Goal: Information Seeking & Learning: Learn about a topic

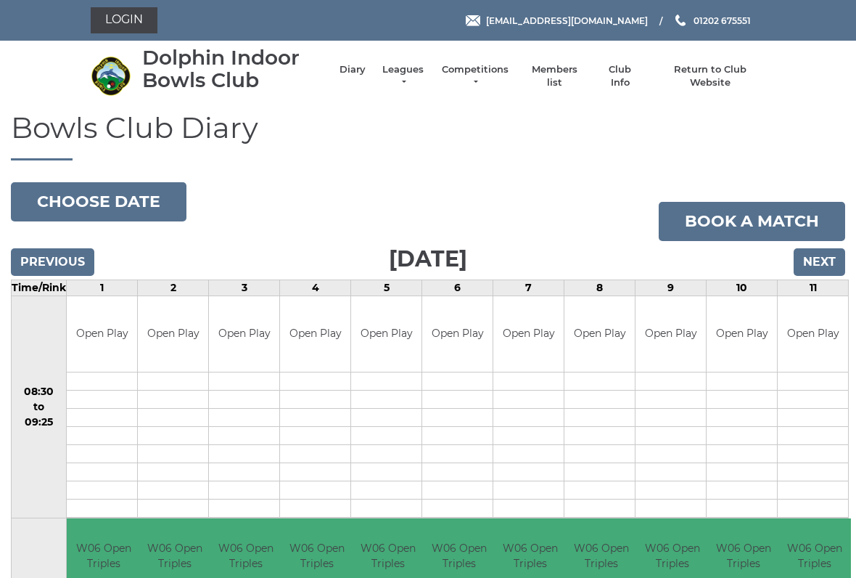
click at [483, 81] on link "Competitions" at bounding box center [476, 76] width 70 height 26
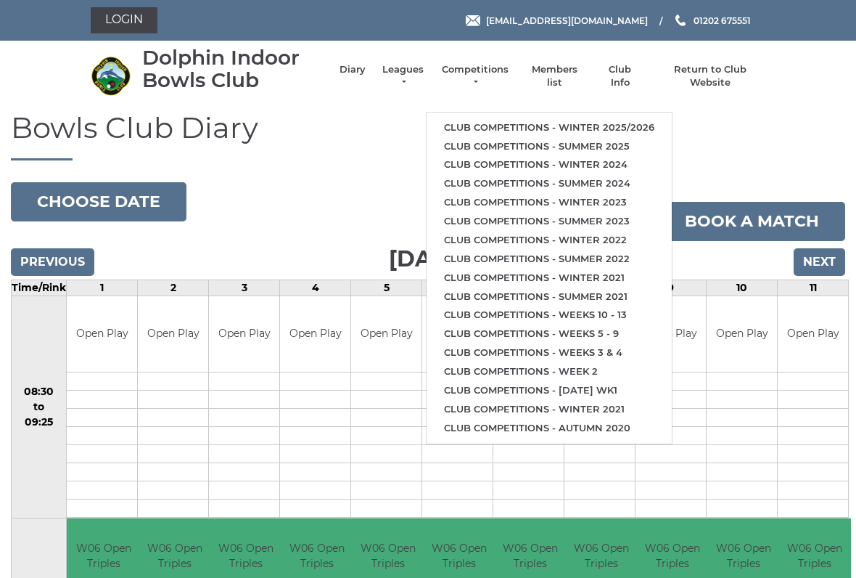
click at [582, 122] on link "Club competitions - Winter 2025/2026" at bounding box center [549, 127] width 245 height 19
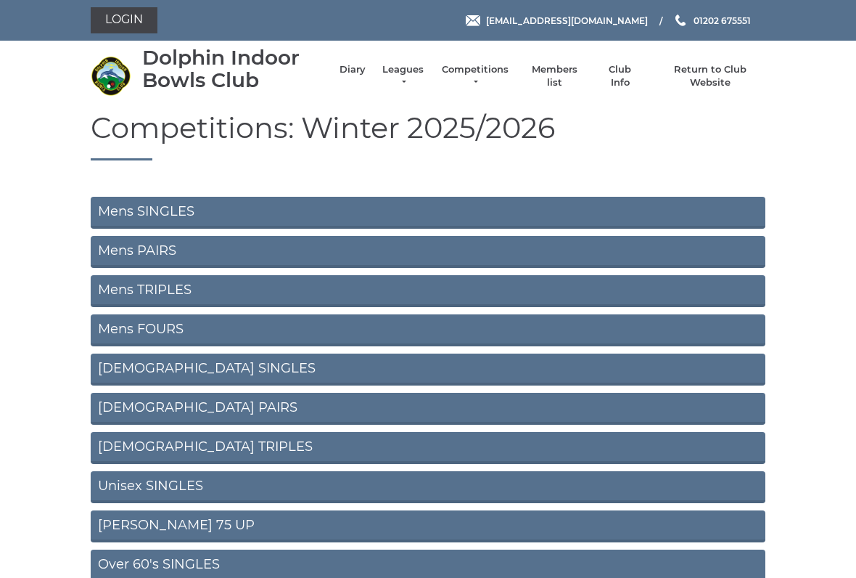
click at [137, 242] on link "Mens PAIRS" at bounding box center [428, 252] width 675 height 32
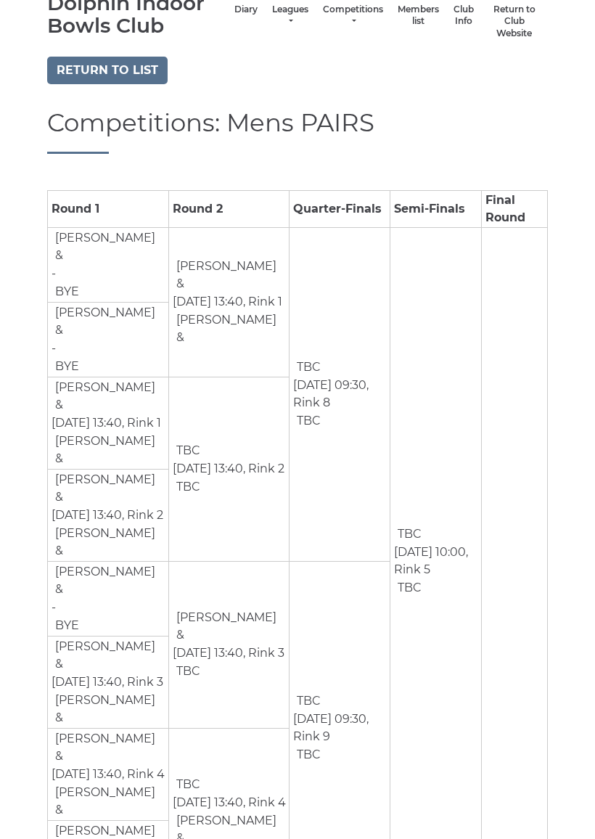
scroll to position [94, 0]
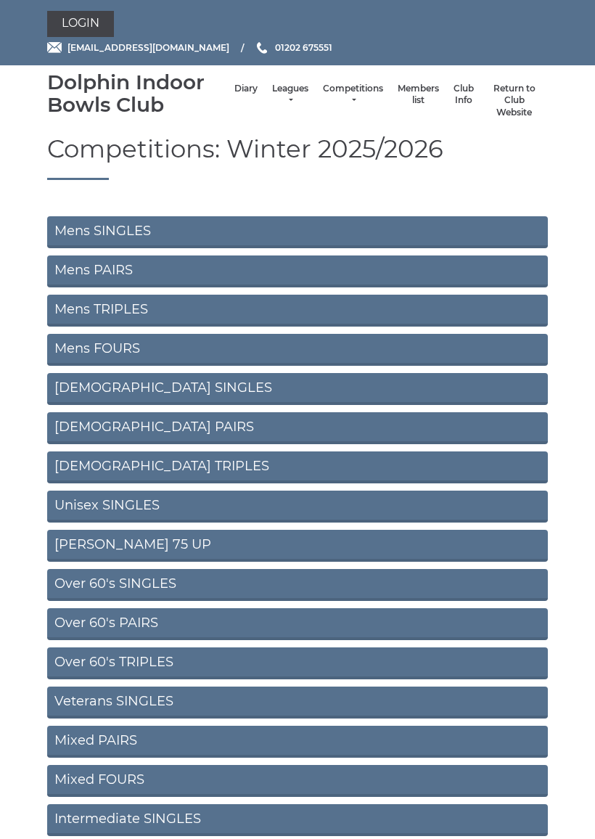
click at [96, 308] on link "Mens TRIPLES" at bounding box center [297, 311] width 501 height 32
click at [185, 345] on link "Mens FOURS" at bounding box center [297, 350] width 501 height 32
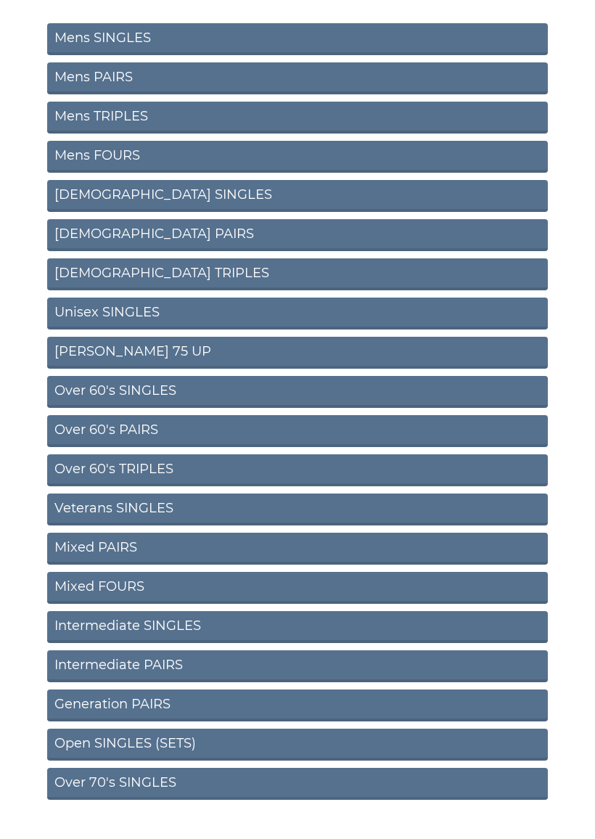
scroll to position [197, 0]
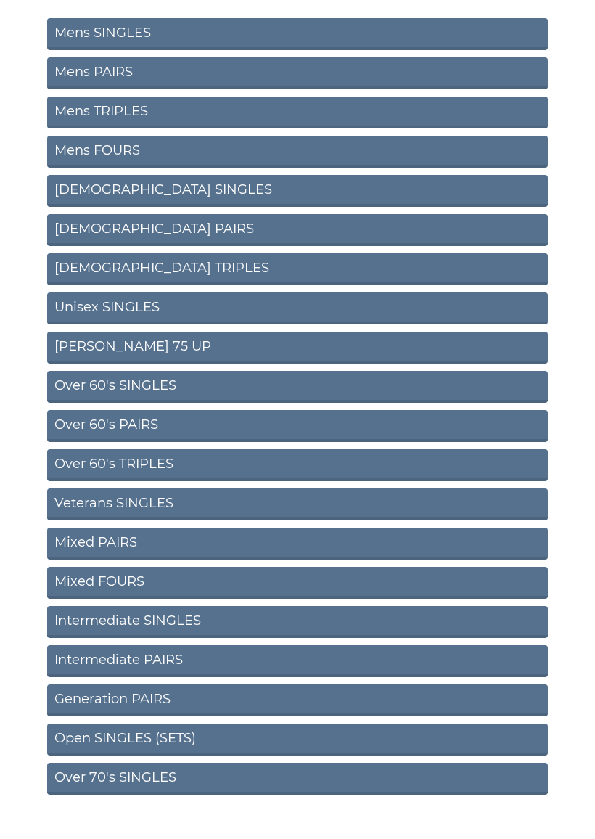
click at [257, 607] on link "Intermediate SINGLES" at bounding box center [297, 623] width 501 height 32
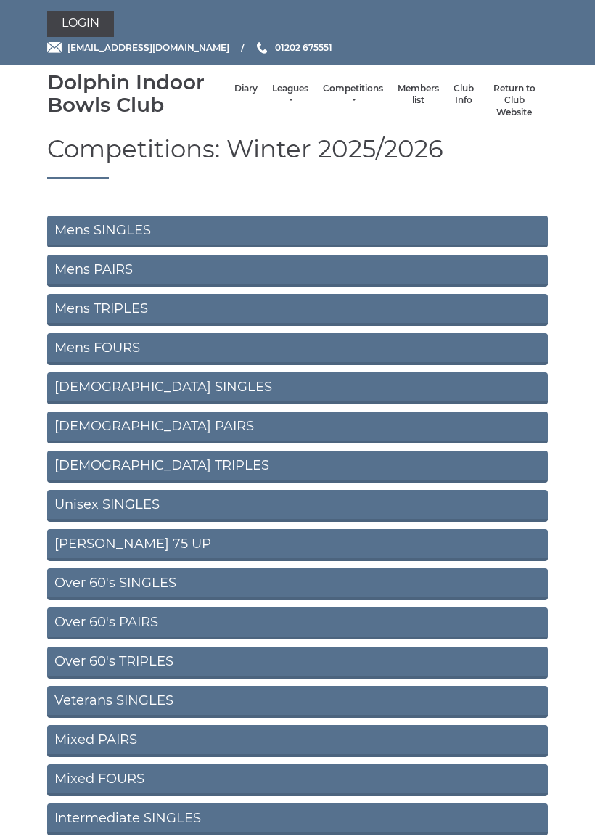
scroll to position [198, 0]
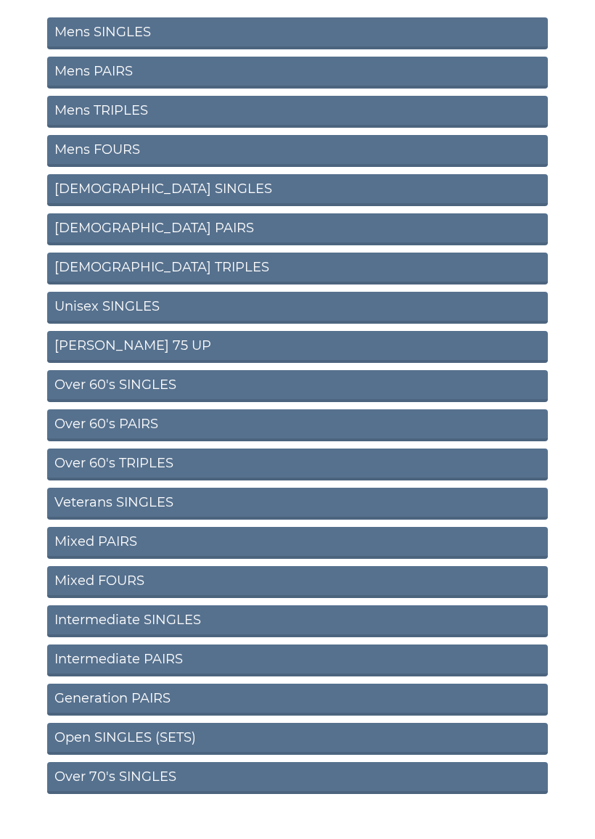
click at [180, 661] on link "Intermediate PAIRS" at bounding box center [297, 661] width 501 height 32
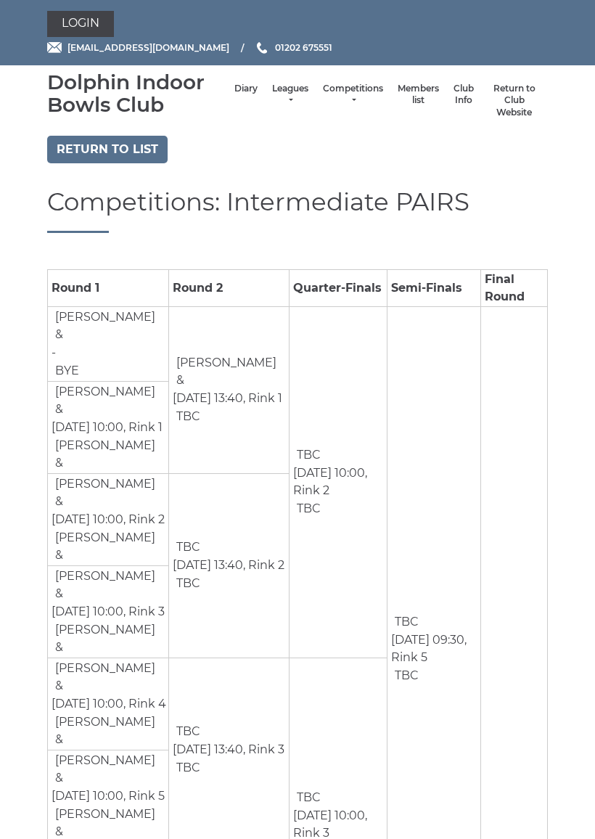
click at [234, 93] on link "Diary" at bounding box center [245, 89] width 23 height 12
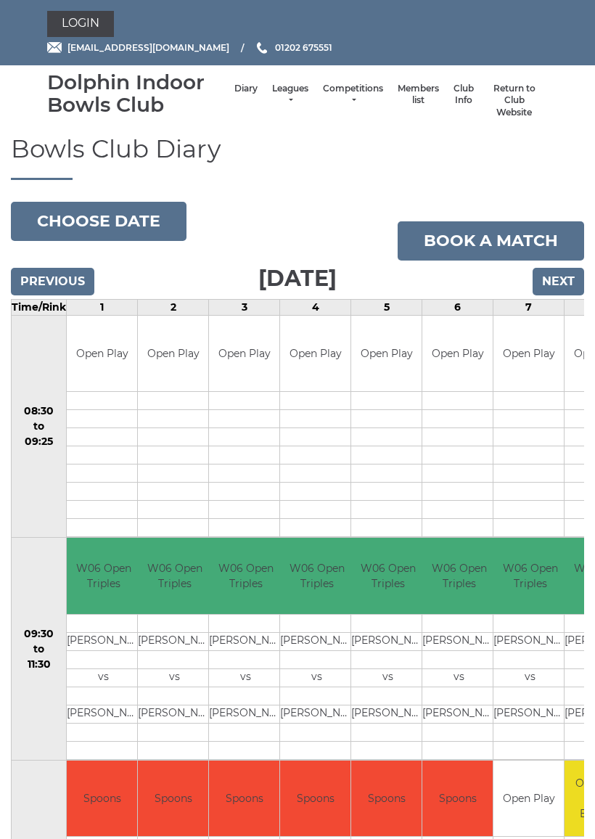
click at [136, 210] on button "Choose date" at bounding box center [99, 221] width 176 height 39
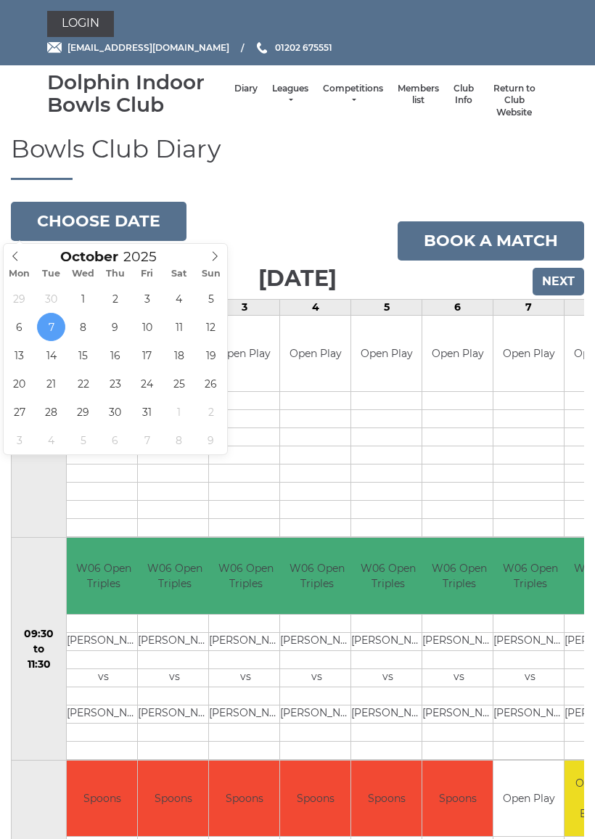
click at [214, 254] on icon at bounding box center [215, 256] width 10 height 10
click at [223, 258] on span at bounding box center [215, 254] width 24 height 20
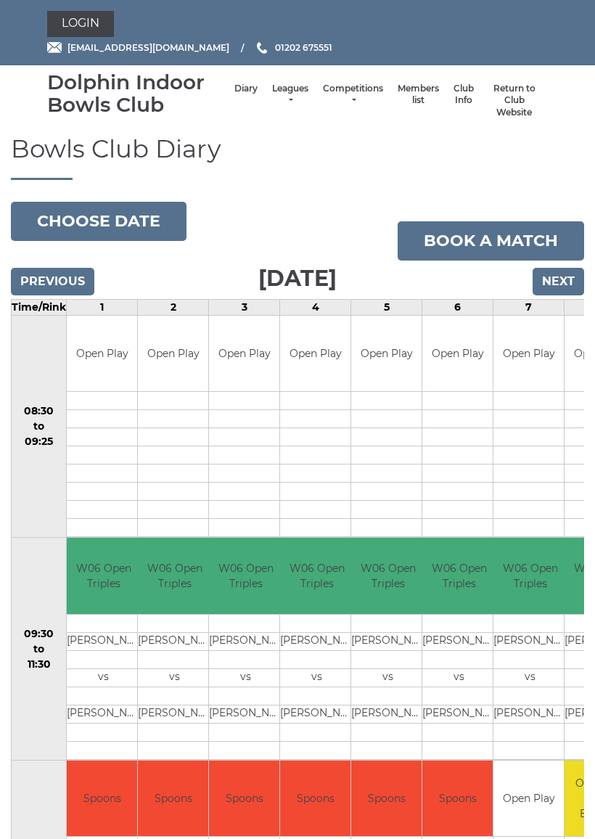
click at [150, 215] on button "Choose date" at bounding box center [99, 221] width 176 height 39
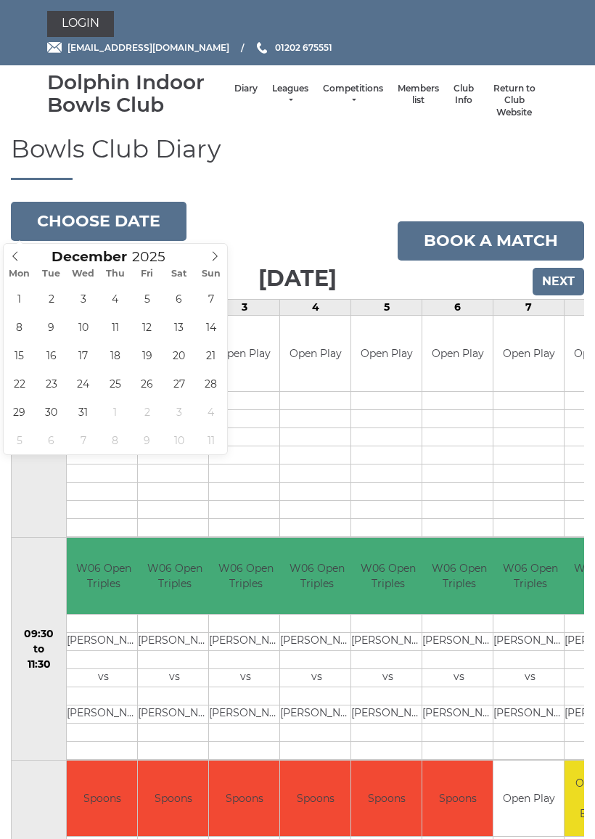
click at [216, 259] on icon at bounding box center [215, 256] width 10 height 10
type input "2026"
type input "2026-01-03"
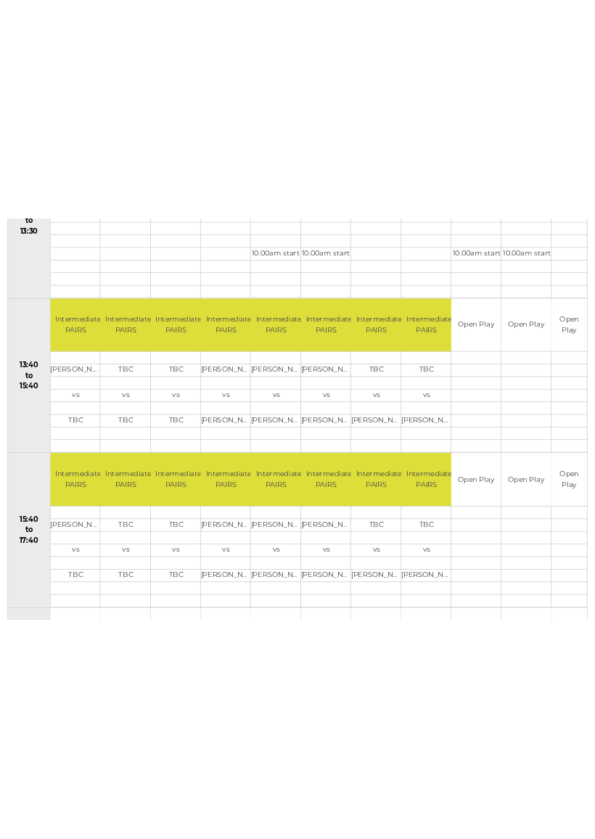
scroll to position [606, 0]
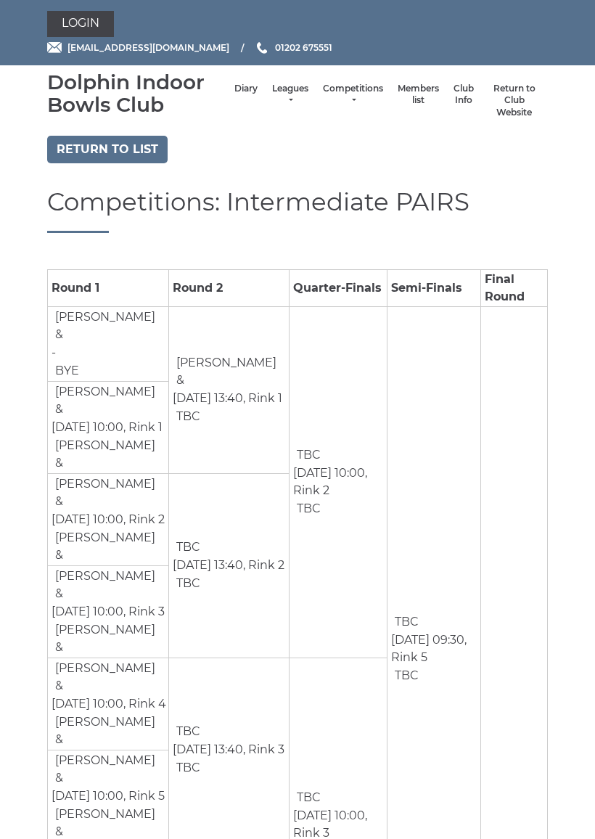
click at [119, 160] on link "Return to list" at bounding box center [107, 150] width 120 height 28
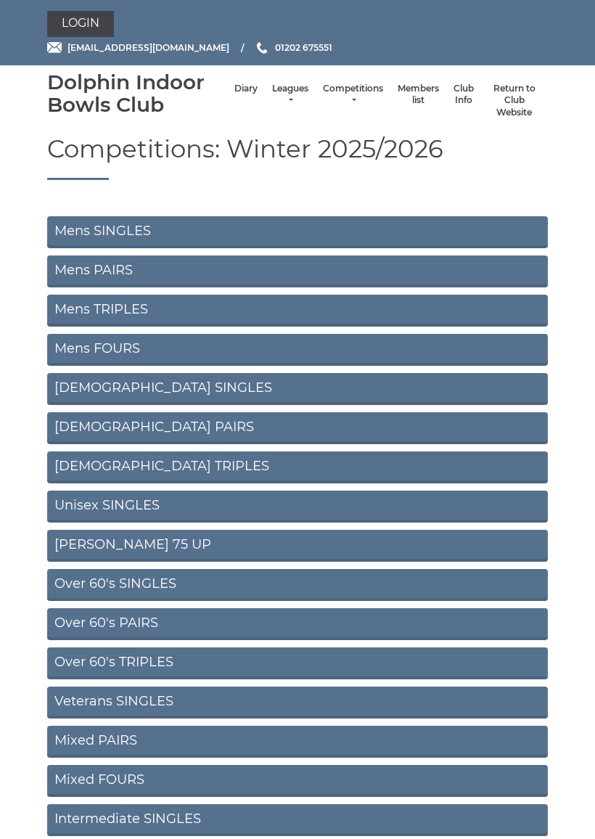
click at [159, 546] on link "Ron Jeffery 75 UP" at bounding box center [297, 546] width 501 height 32
